Goal: Transaction & Acquisition: Book appointment/travel/reservation

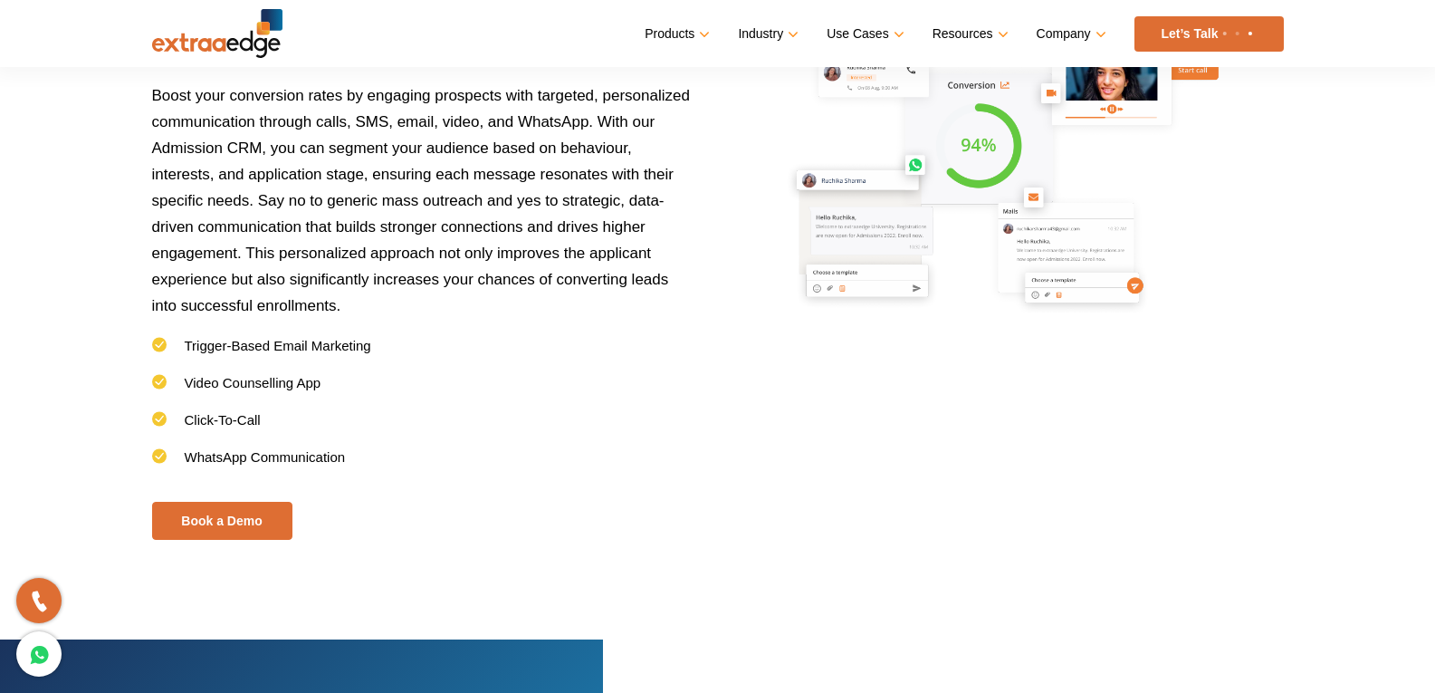
scroll to position [3079, 0]
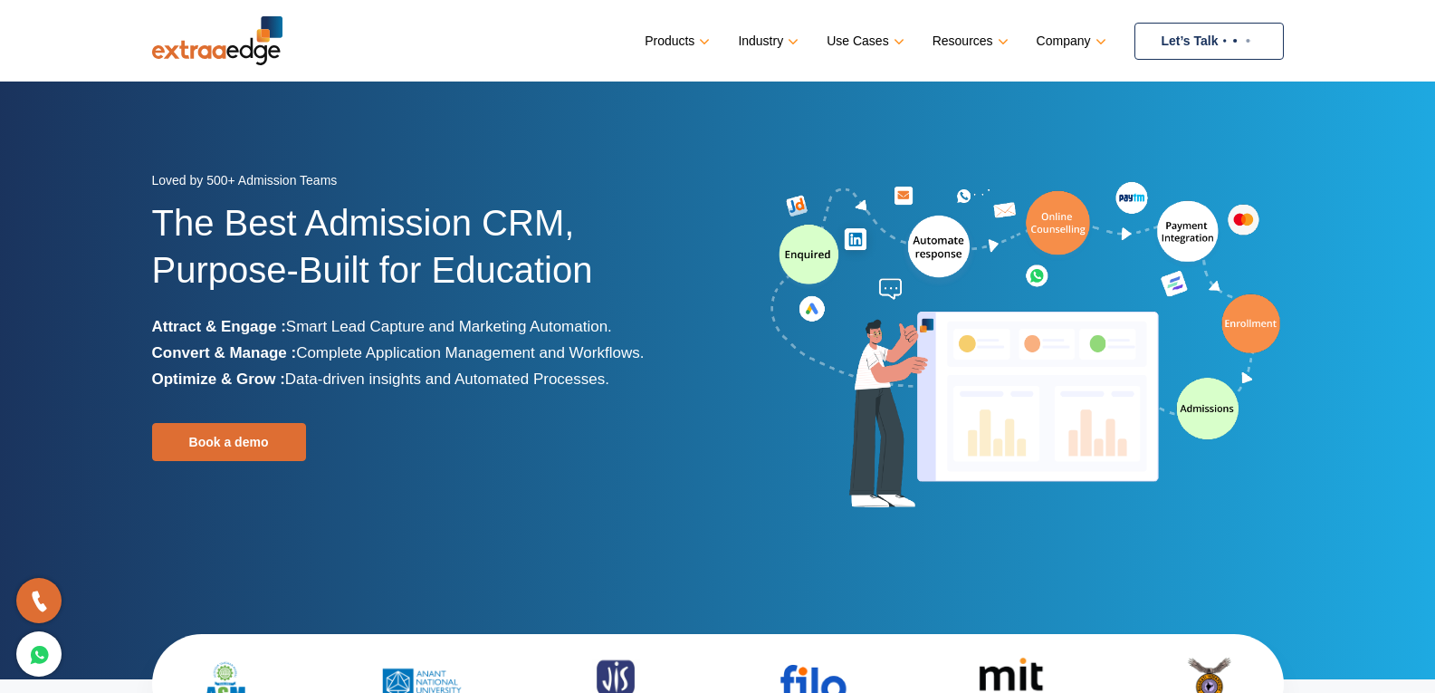
click at [1222, 43] on img at bounding box center [1238, 40] width 38 height 7
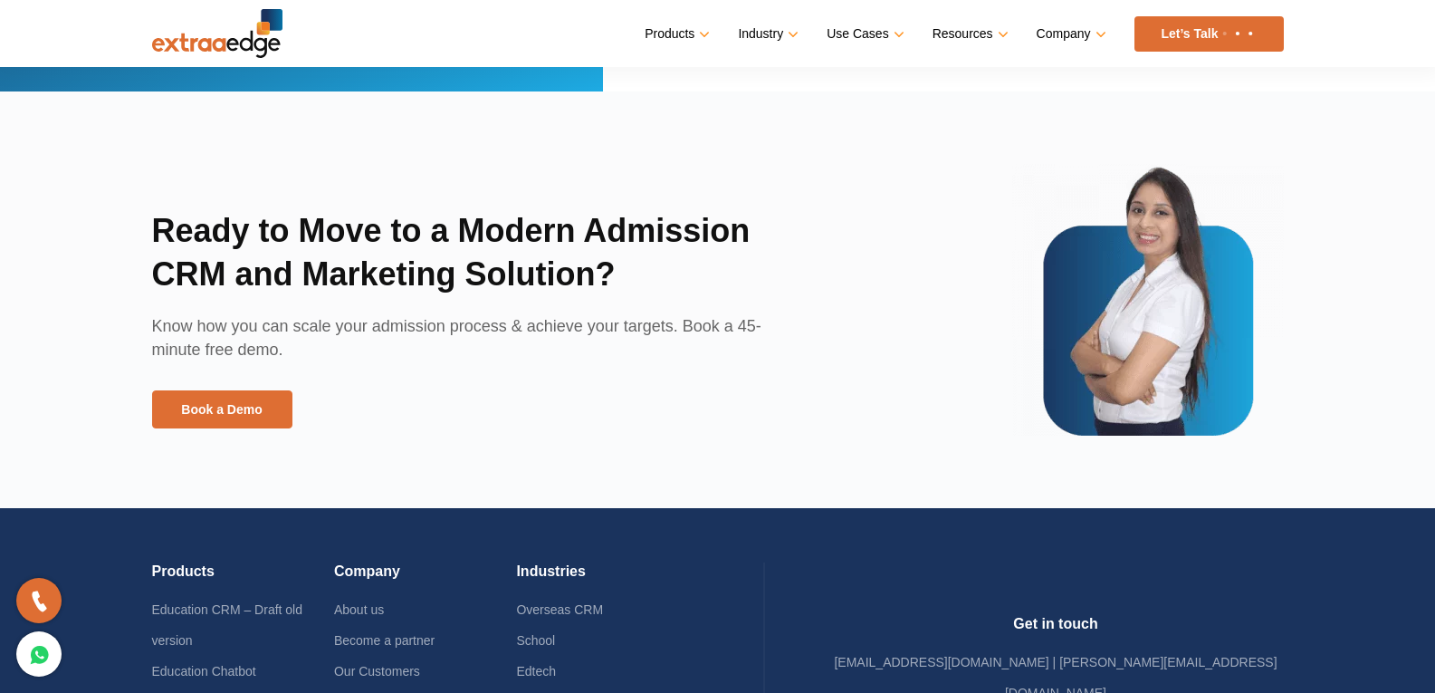
scroll to position [3579, 0]
